Goal: Information Seeking & Learning: Learn about a topic

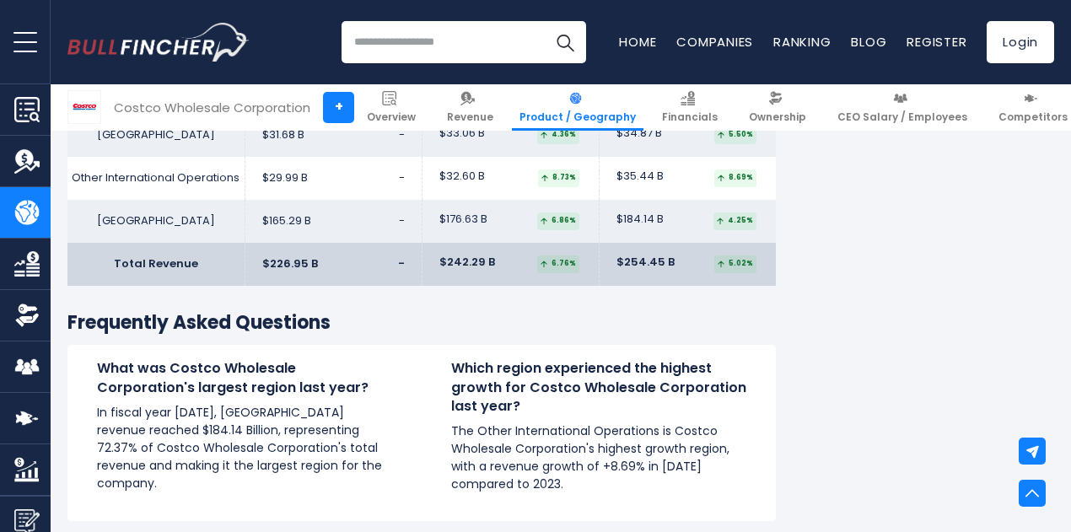
scroll to position [2886, 0]
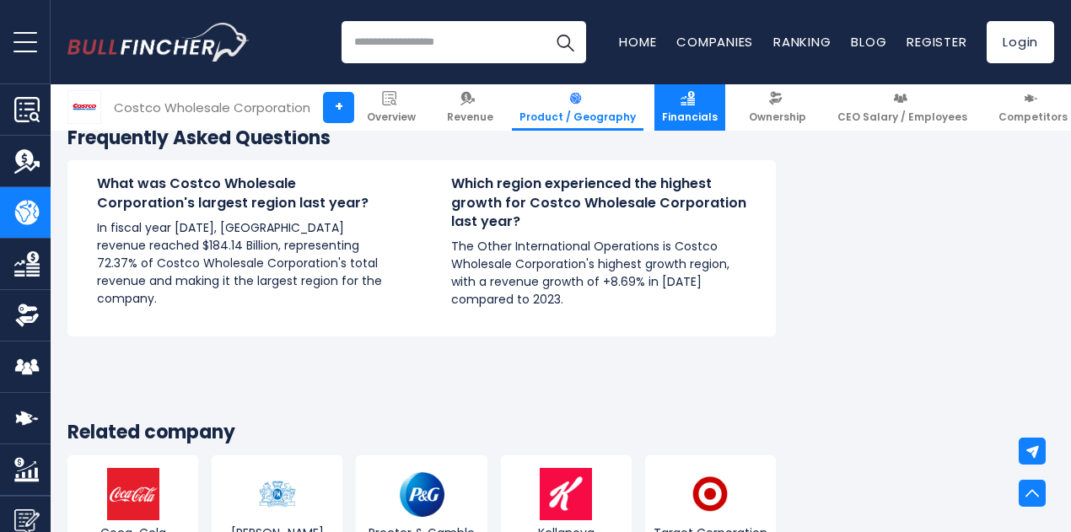
click at [681, 100] on img at bounding box center [688, 98] width 14 height 14
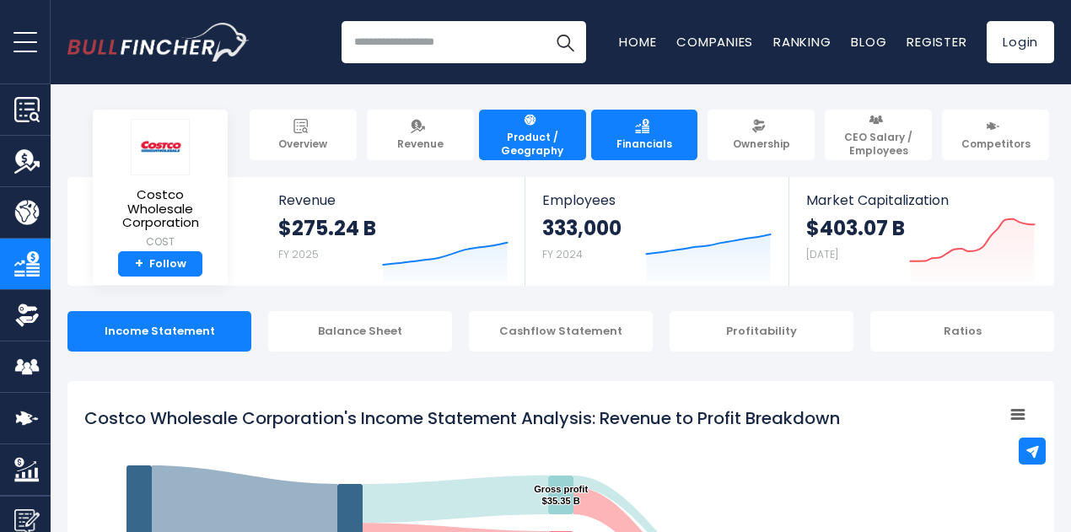
click at [528, 141] on span "Product / Geography" at bounding box center [533, 144] width 92 height 26
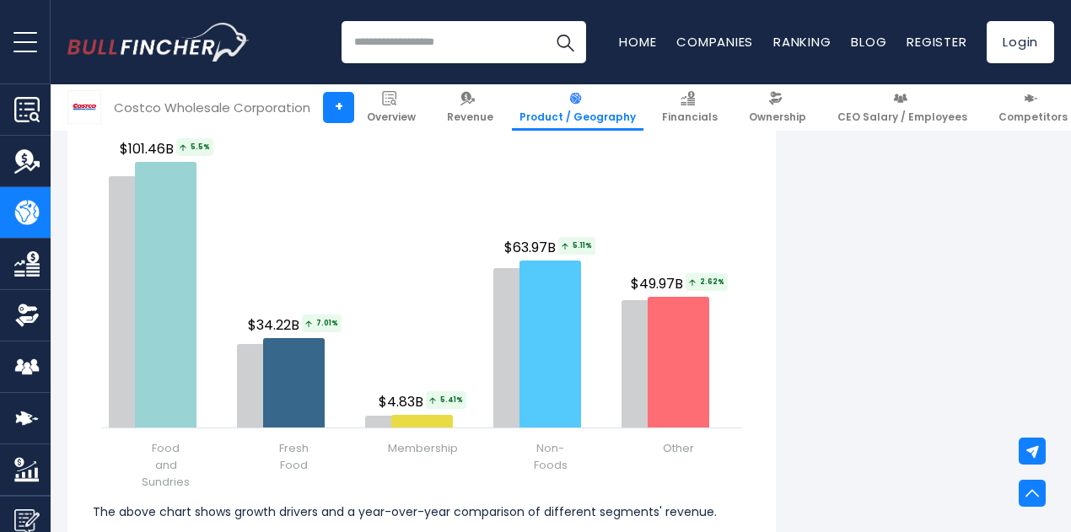
scroll to position [2049, 0]
